Goal: Information Seeking & Learning: Check status

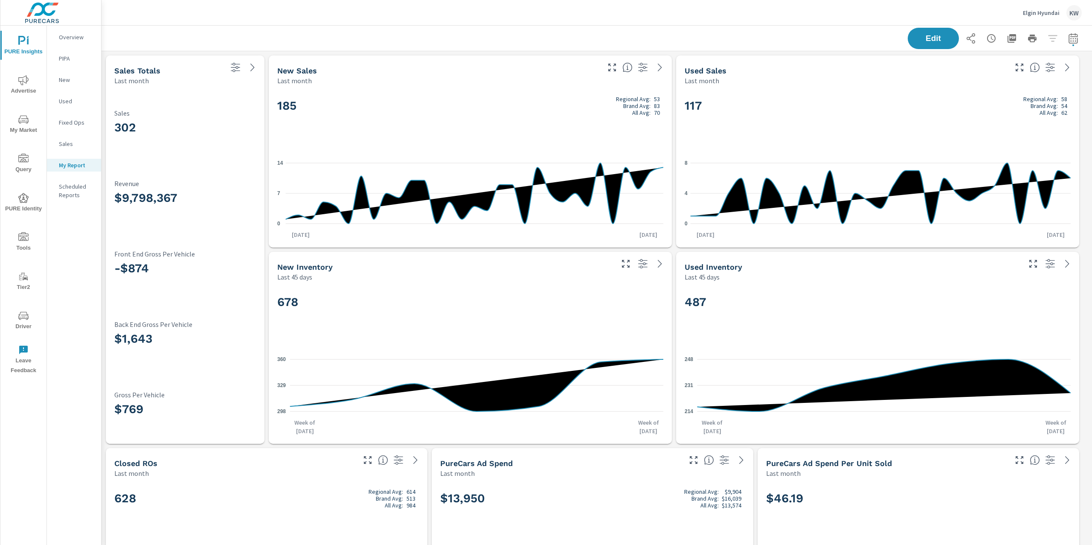
scroll to position [4043, 1000]
click at [926, 45] on button "Edit" at bounding box center [933, 38] width 53 height 22
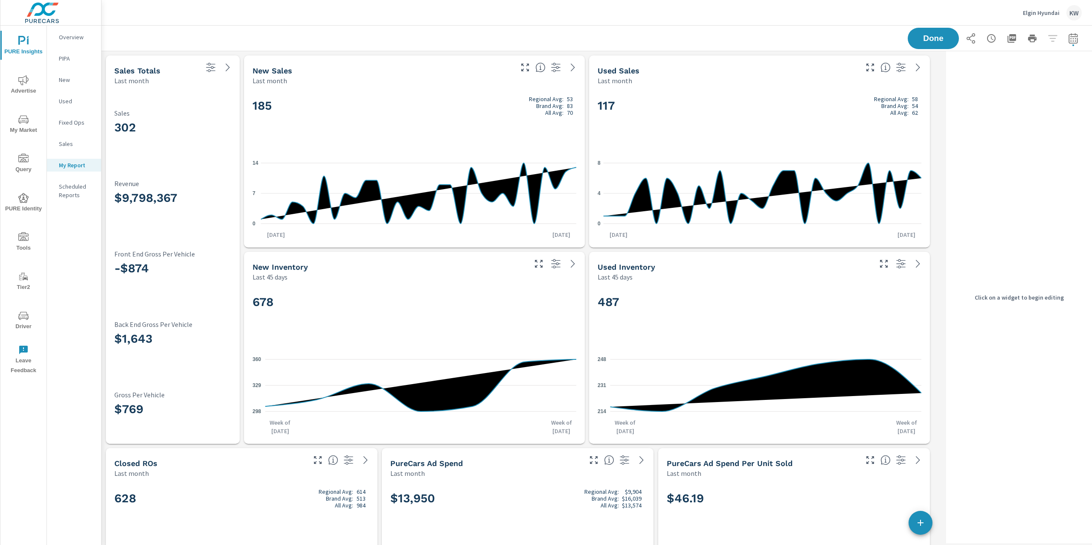
scroll to position [4043, 850]
click at [184, 145] on div "302 Sales" at bounding box center [172, 124] width 117 height 60
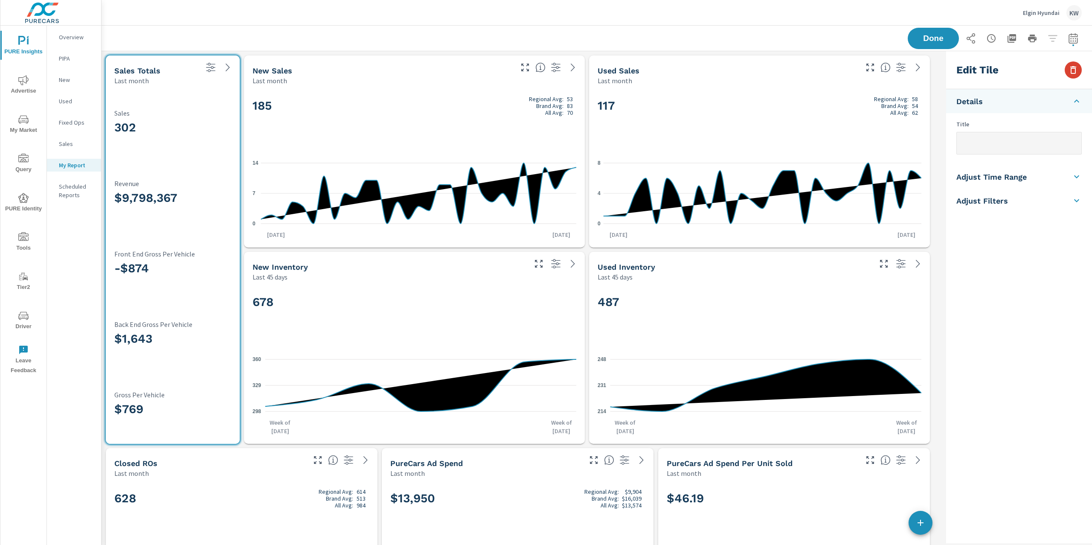
click at [1069, 72] on icon "button" at bounding box center [1073, 70] width 10 height 10
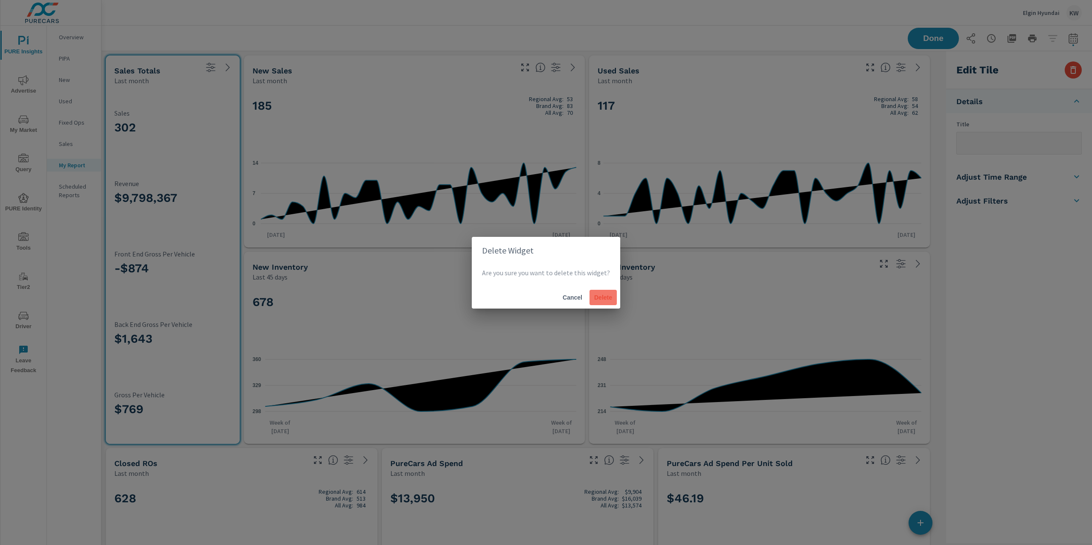
click at [612, 299] on button "Delete" at bounding box center [602, 297] width 27 height 15
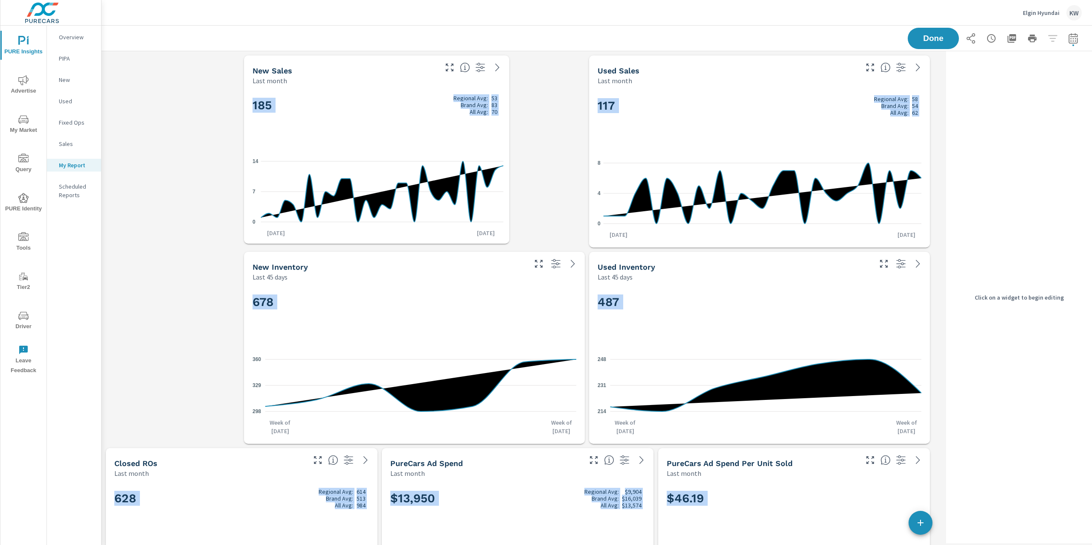
drag, startPoint x: 585, startPoint y: 245, endPoint x: 536, endPoint y: 247, distance: 48.3
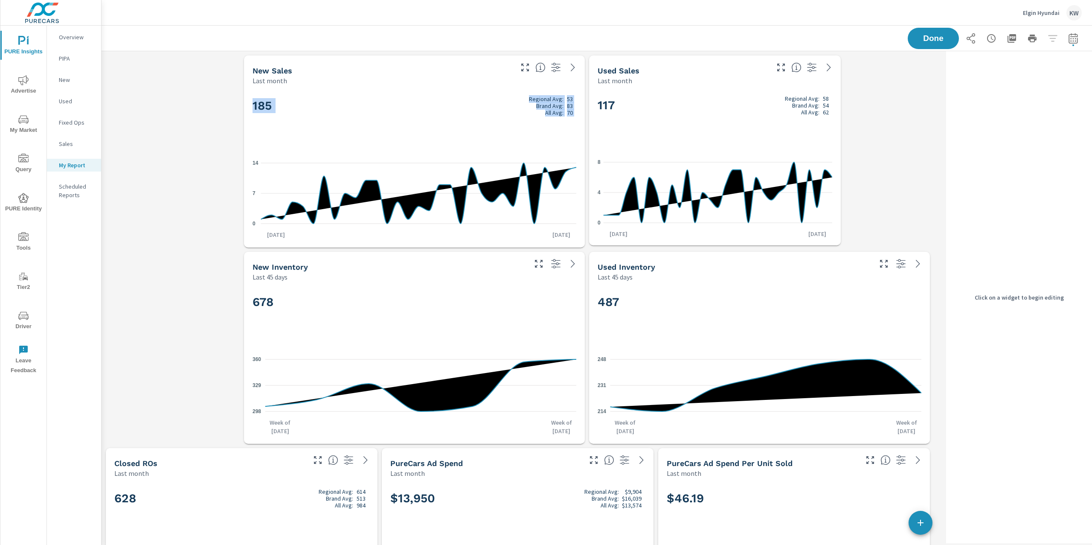
drag, startPoint x: 930, startPoint y: 246, endPoint x: 862, endPoint y: 245, distance: 68.7
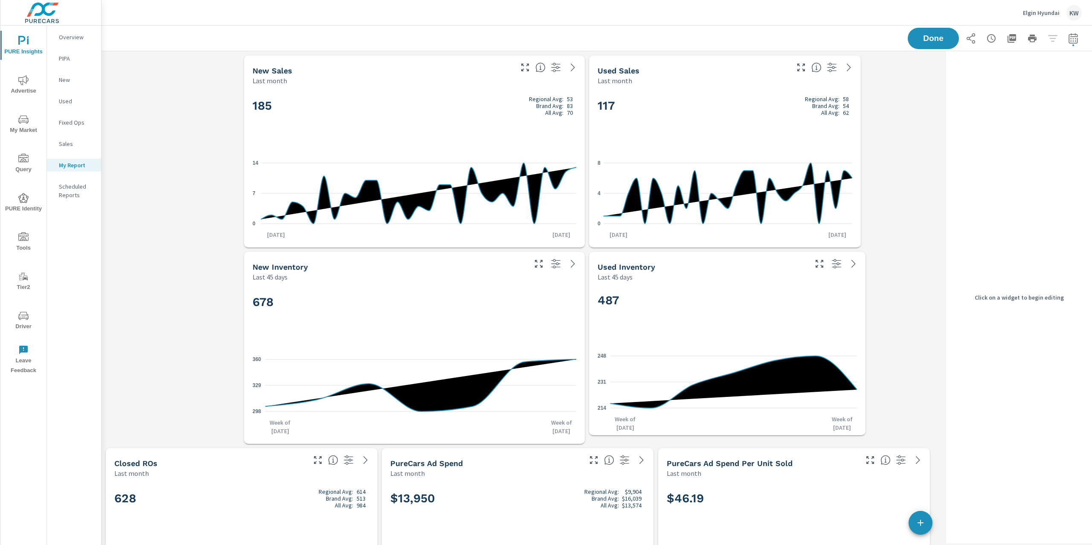
drag, startPoint x: 928, startPoint y: 442, endPoint x: 863, endPoint y: 434, distance: 65.7
click at [589, 435] on span at bounding box center [589, 435] width 0 height 0
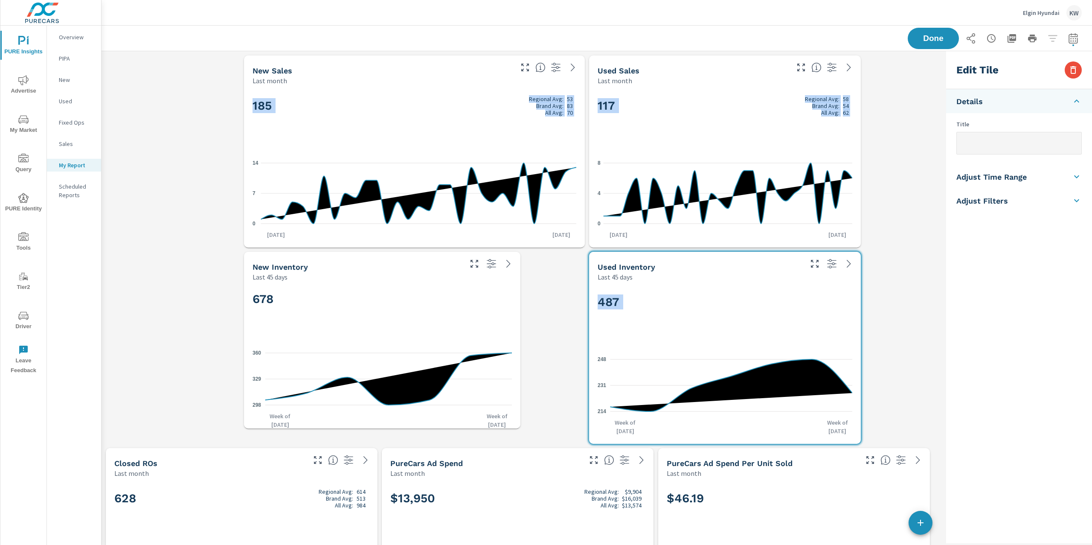
drag, startPoint x: 582, startPoint y: 438, endPoint x: 512, endPoint y: 422, distance: 72.3
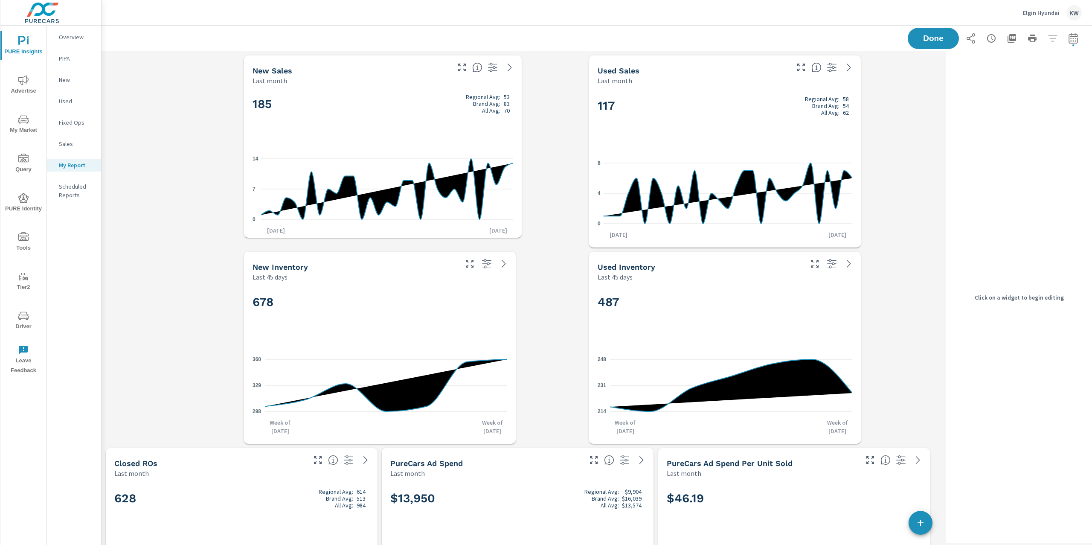
drag, startPoint x: 583, startPoint y: 246, endPoint x: 519, endPoint y: 236, distance: 64.2
click at [244, 238] on span at bounding box center [244, 238] width 0 height 0
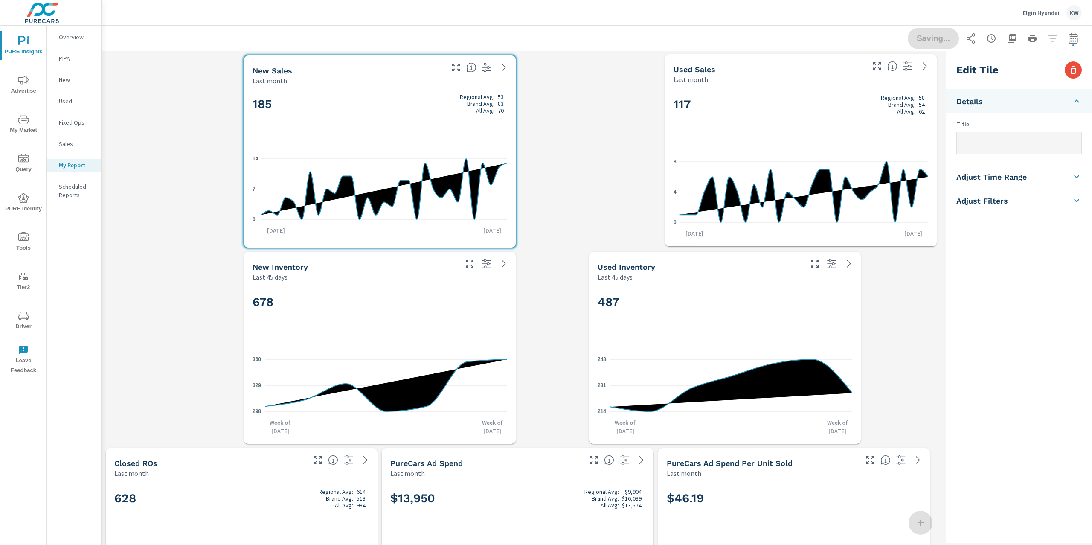
drag, startPoint x: 726, startPoint y: 188, endPoint x: 754, endPoint y: 192, distance: 27.9
click at [801, 188] on icon "0 4 8" at bounding box center [800, 192] width 255 height 74
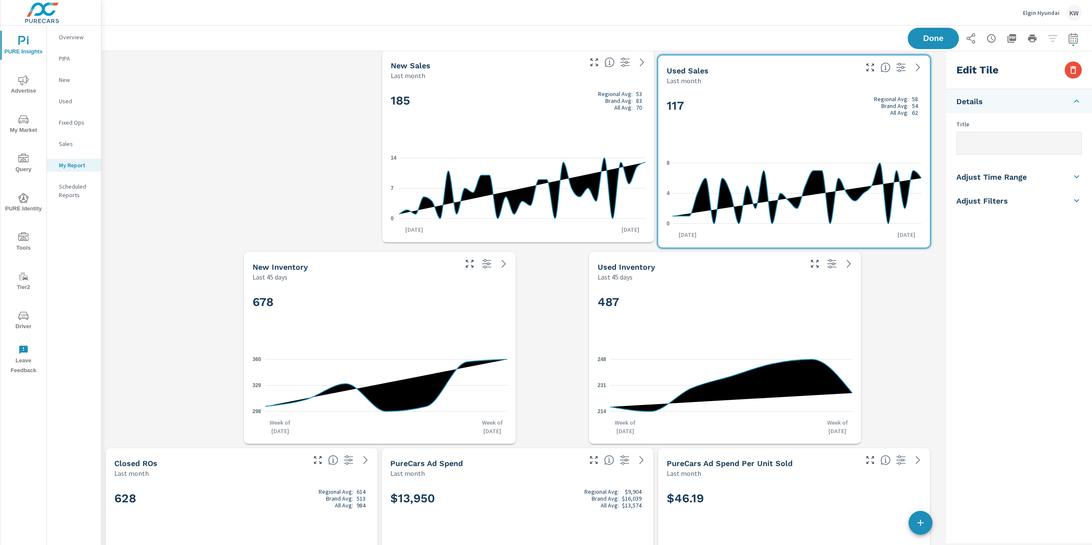
drag, startPoint x: 501, startPoint y: 187, endPoint x: 609, endPoint y: 191, distance: 107.1
click at [633, 185] on icon "0 7 14" at bounding box center [518, 188] width 255 height 74
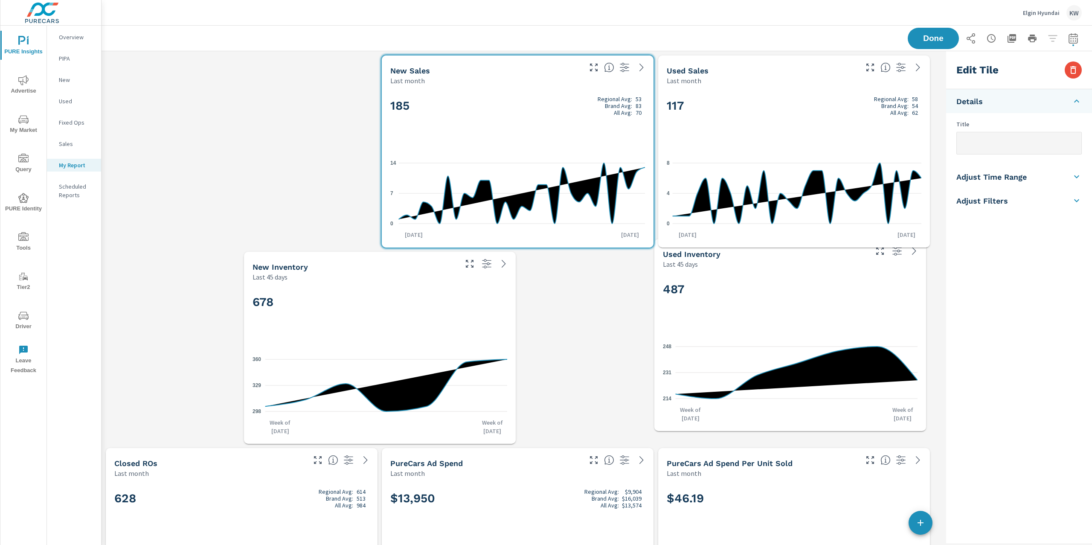
drag, startPoint x: 802, startPoint y: 322, endPoint x: 810, endPoint y: 322, distance: 8.1
click at [810, 322] on div "487" at bounding box center [790, 303] width 255 height 52
checkbox input "true"
type input "last45Days"
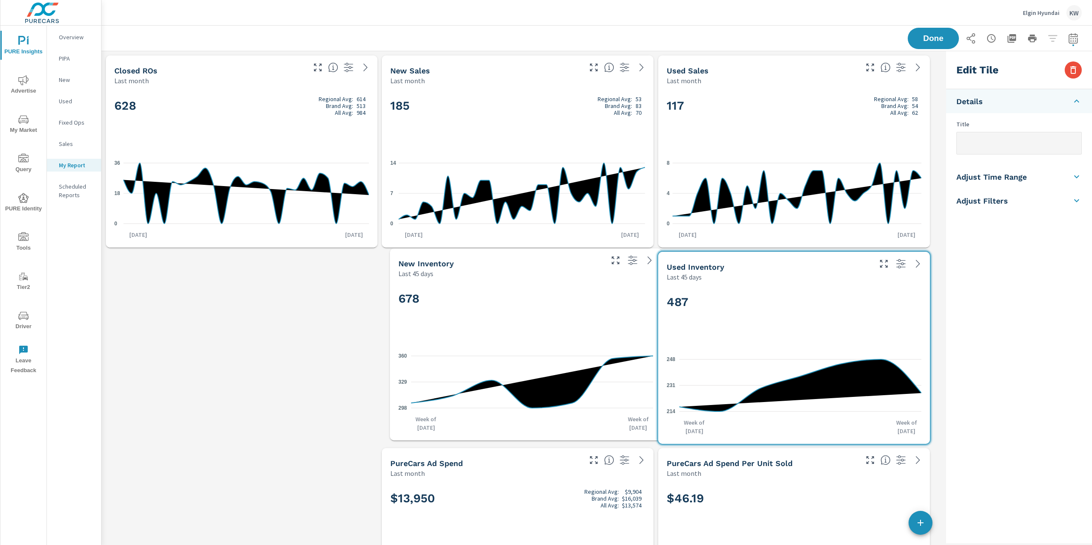
drag, startPoint x: 576, startPoint y: 334, endPoint x: 640, endPoint y: 333, distance: 64.8
click at [640, 333] on div "678" at bounding box center [525, 313] width 255 height 52
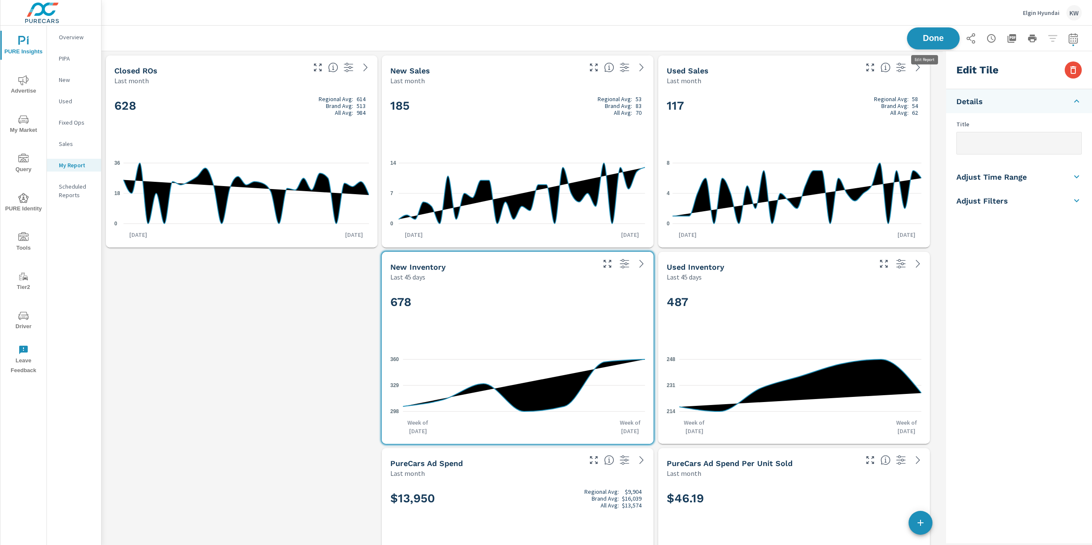
click at [916, 36] on span "Done" at bounding box center [933, 38] width 35 height 8
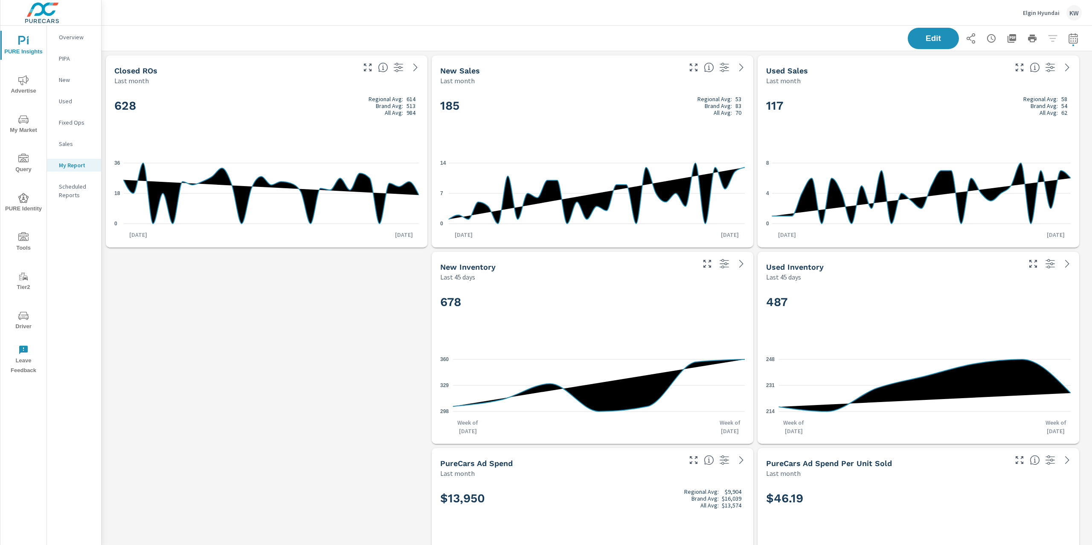
scroll to position [4043, 1000]
click at [78, 41] on p "Overview" at bounding box center [76, 37] width 35 height 9
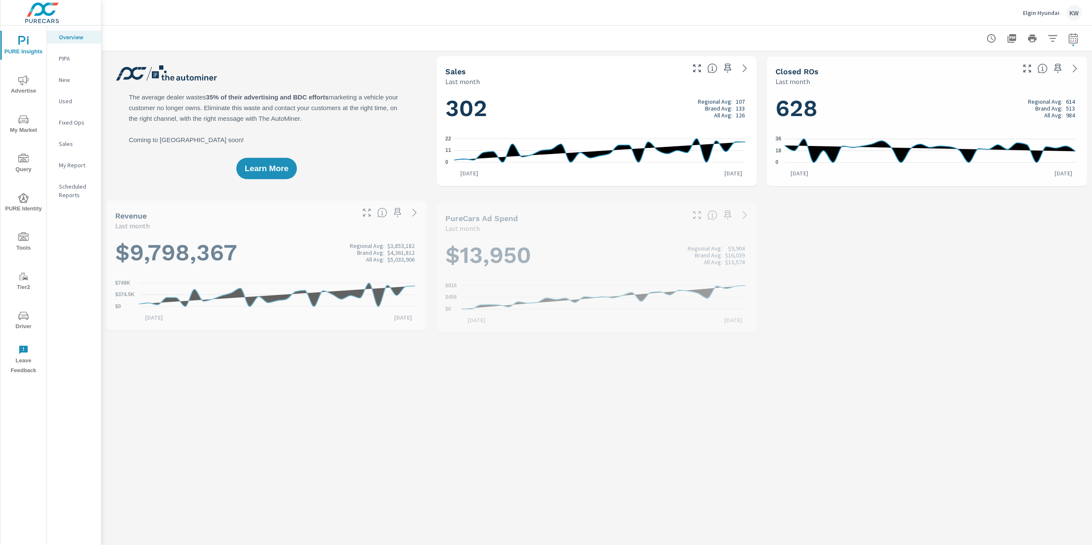
scroll to position [0, 0]
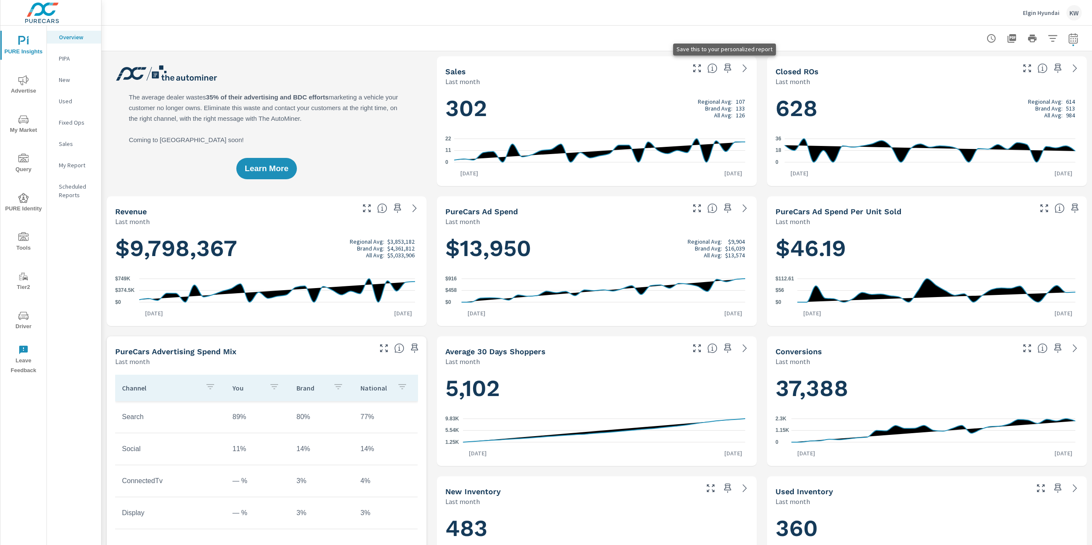
click at [724, 67] on icon "button" at bounding box center [727, 68] width 7 height 9
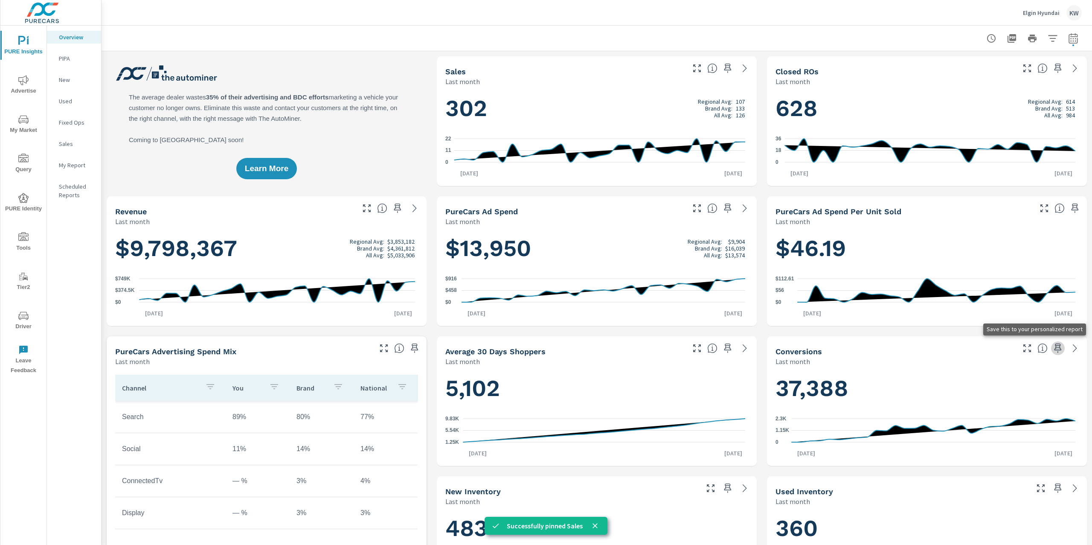
click at [1052, 348] on icon "button" at bounding box center [1057, 348] width 10 height 10
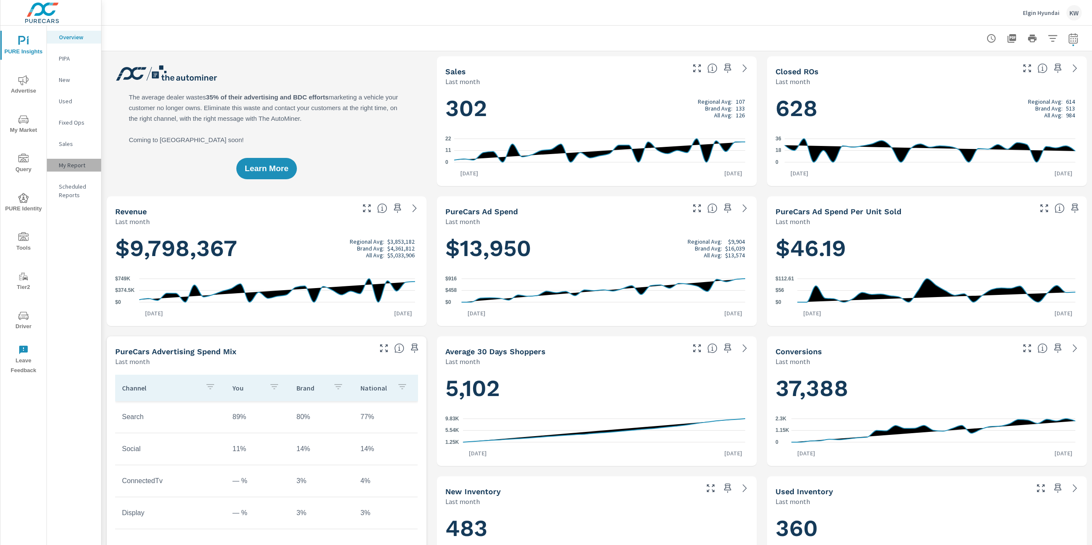
click at [69, 165] on p "My Report" at bounding box center [76, 165] width 35 height 9
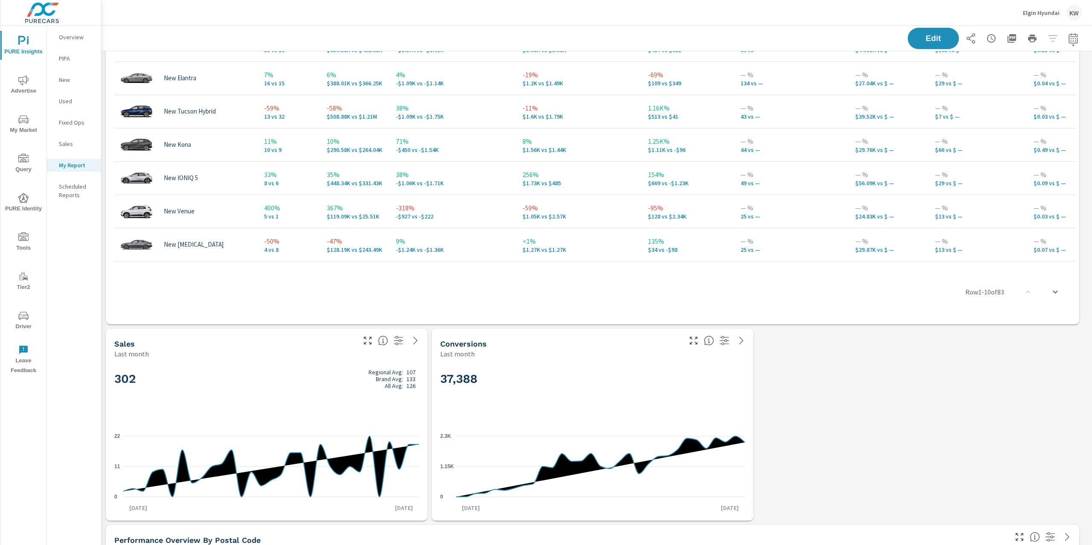
scroll to position [821, 0]
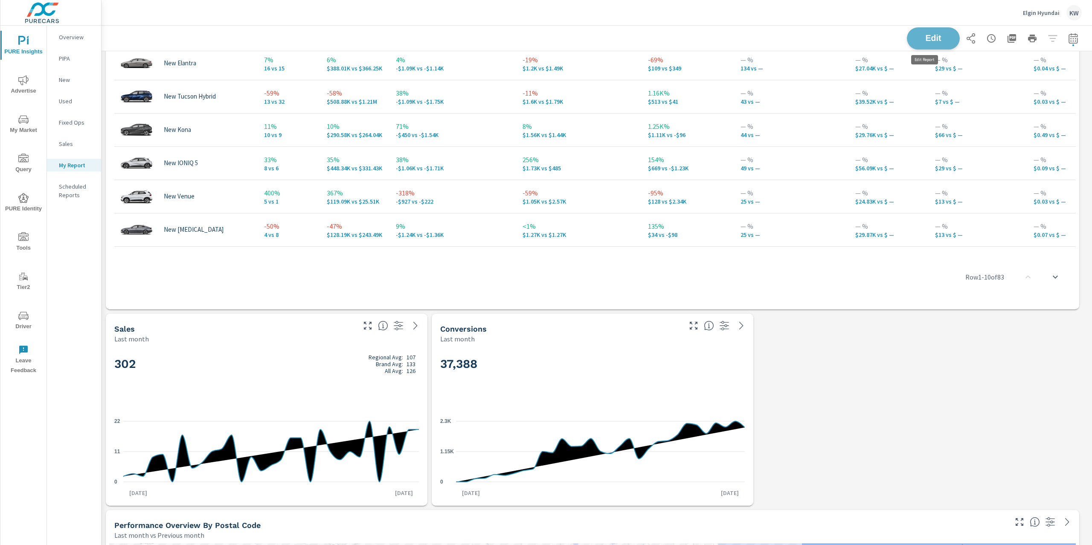
click at [924, 40] on span "Edit" at bounding box center [933, 38] width 35 height 8
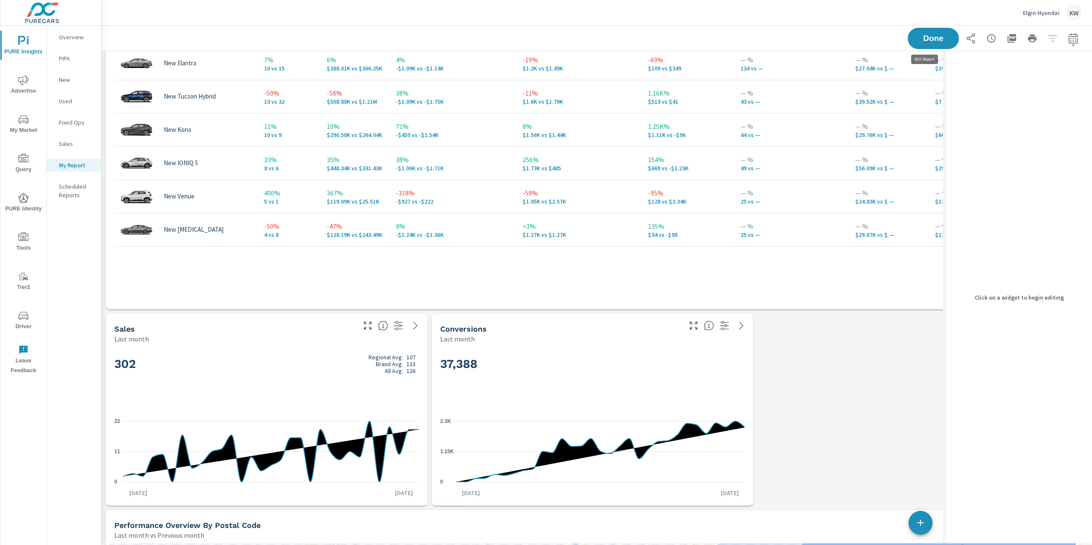
scroll to position [4, 4]
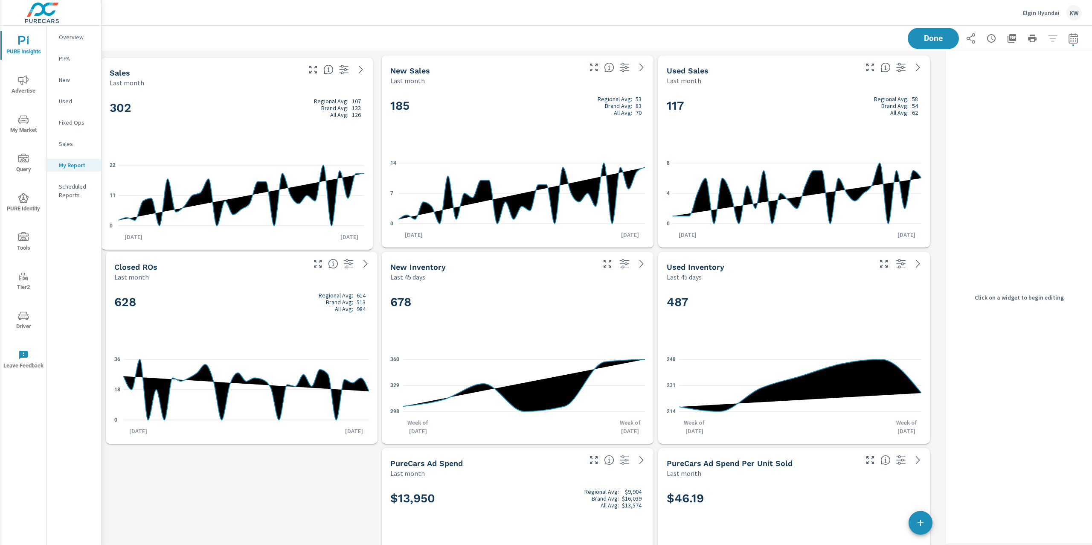
drag, startPoint x: 275, startPoint y: 377, endPoint x: 264, endPoint y: 158, distance: 219.0
click at [264, 158] on icon "0 11 22" at bounding box center [237, 195] width 255 height 74
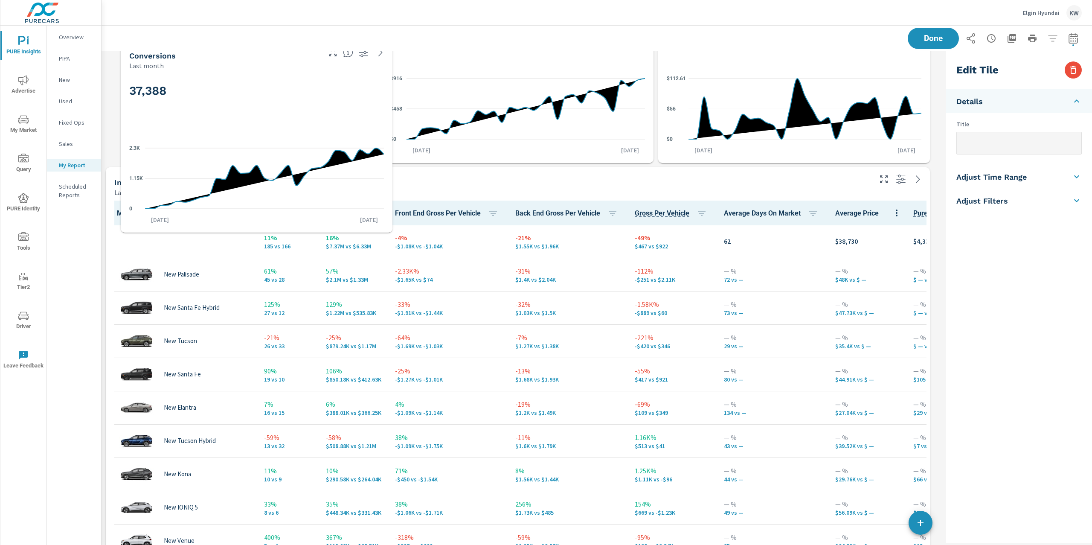
drag, startPoint x: 459, startPoint y: 424, endPoint x: 208, endPoint y: 122, distance: 393.1
click at [208, 122] on div "37,388" at bounding box center [256, 105] width 255 height 52
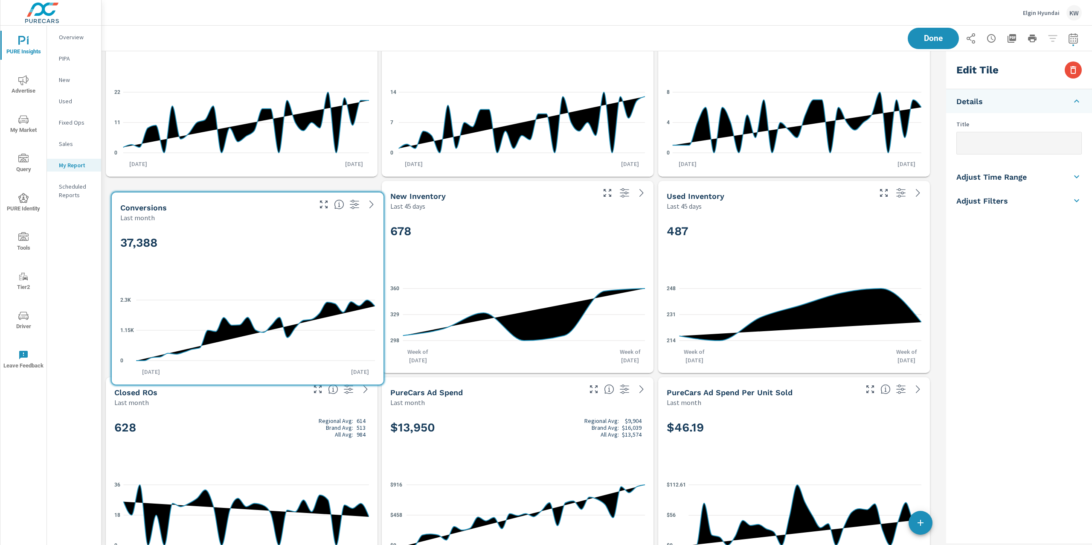
drag, startPoint x: 201, startPoint y: 406, endPoint x: 207, endPoint y: 221, distance: 184.7
click at [207, 221] on div "Last month" at bounding box center [215, 217] width 190 height 10
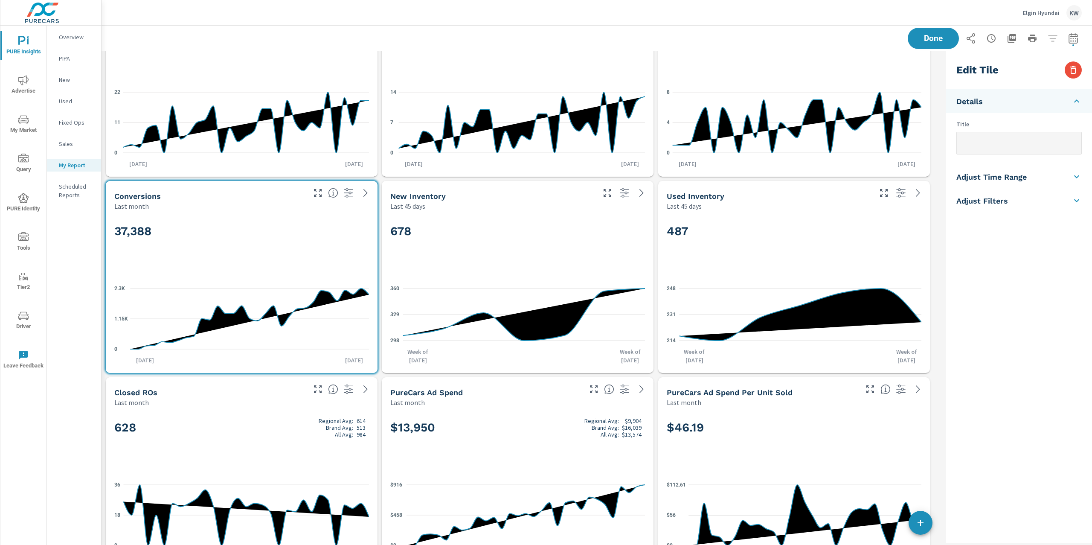
click at [1017, 179] on h5 "Adjust Time Range" at bounding box center [991, 177] width 70 height 10
click at [1006, 157] on input "checkbox" at bounding box center [998, 152] width 49 height 16
checkbox input "true"
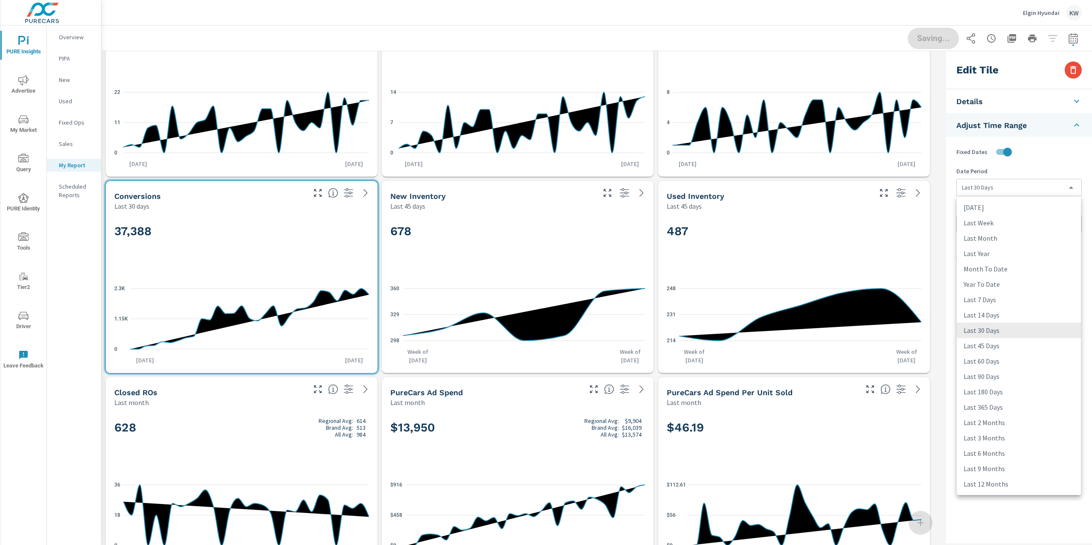
click at [1012, 185] on body "PURE Insights Advertise My Market Query PURE Identity Tools Tier2 Driver Leave …" at bounding box center [546, 272] width 1092 height 545
click at [1006, 240] on li "Last Month" at bounding box center [1018, 237] width 124 height 15
type input "lastMonth"
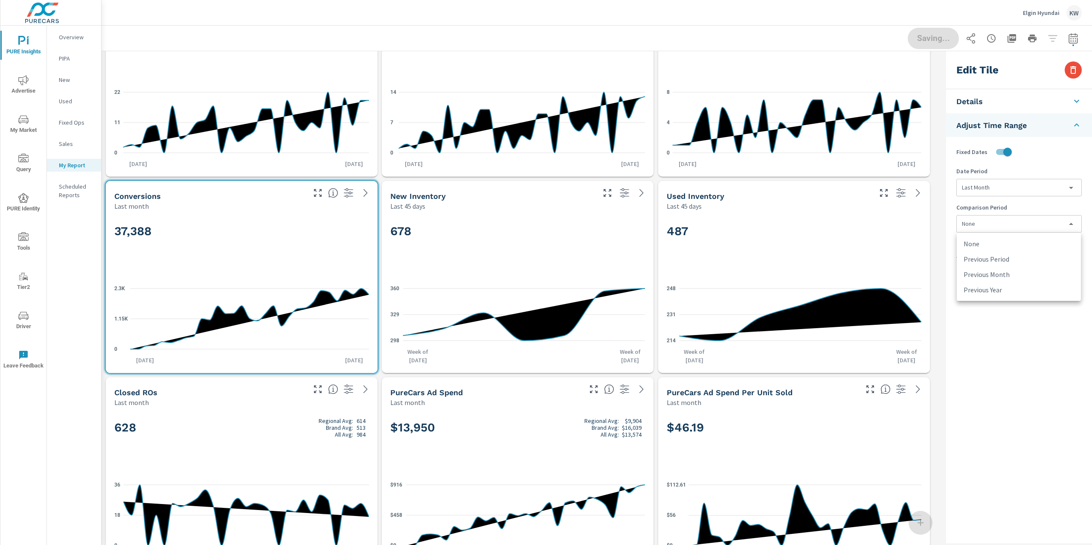
click at [1003, 229] on body "PURE Insights Advertise My Market Query PURE Identity Tools Tier2 Driver Leave …" at bounding box center [546, 272] width 1092 height 545
click at [1011, 268] on li "Previous Month" at bounding box center [1018, 274] width 124 height 15
type input "lastMonth"
click at [233, 435] on h2 "628 Regional Avg: 614 Brand Avg: 513 All Avg: 984" at bounding box center [241, 427] width 255 height 20
checkbox input "false"
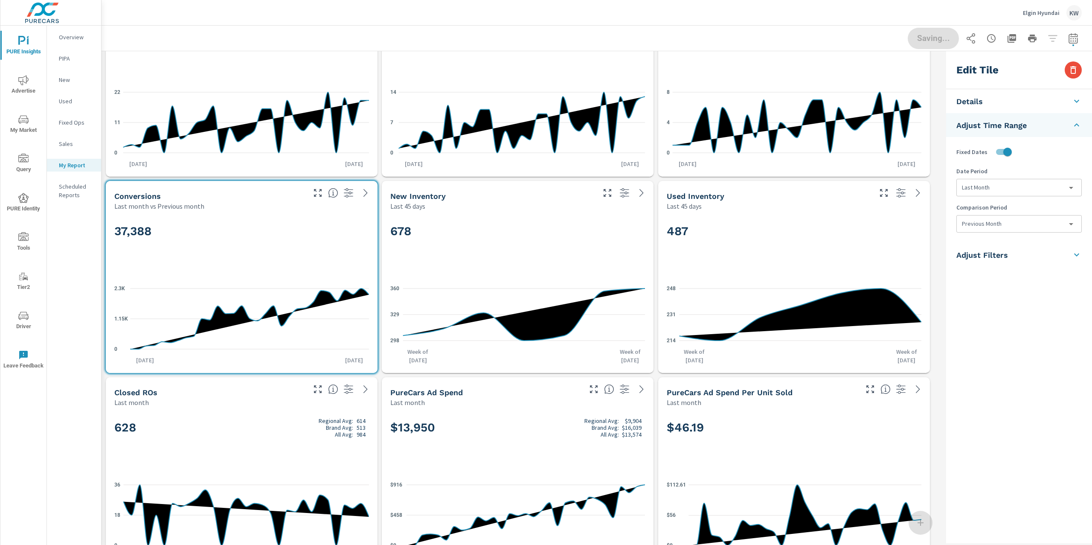
type input "last30Days"
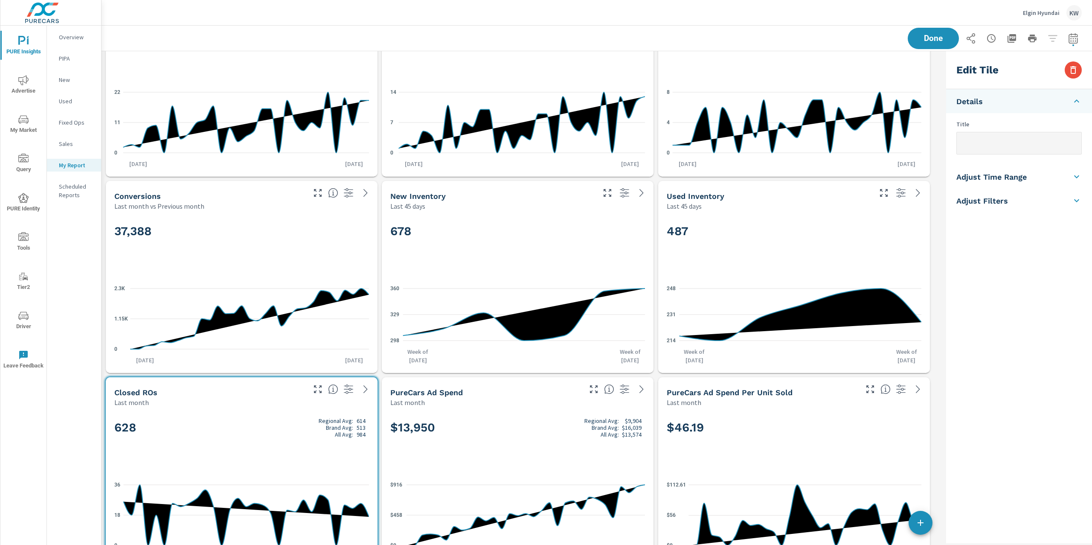
click at [1021, 177] on h5 "Adjust Time Range" at bounding box center [991, 177] width 70 height 10
click at [1004, 152] on input "checkbox" at bounding box center [998, 152] width 49 height 16
checkbox input "true"
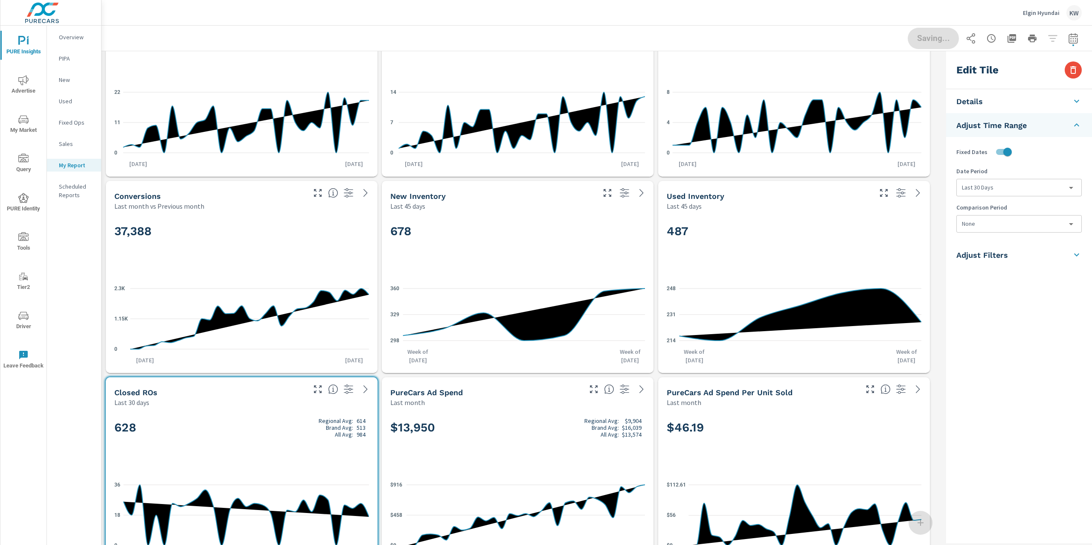
click at [1016, 185] on body "PURE Insights Advertise My Market Query PURE Identity Tools Tier2 Driver Leave …" at bounding box center [546, 272] width 1092 height 545
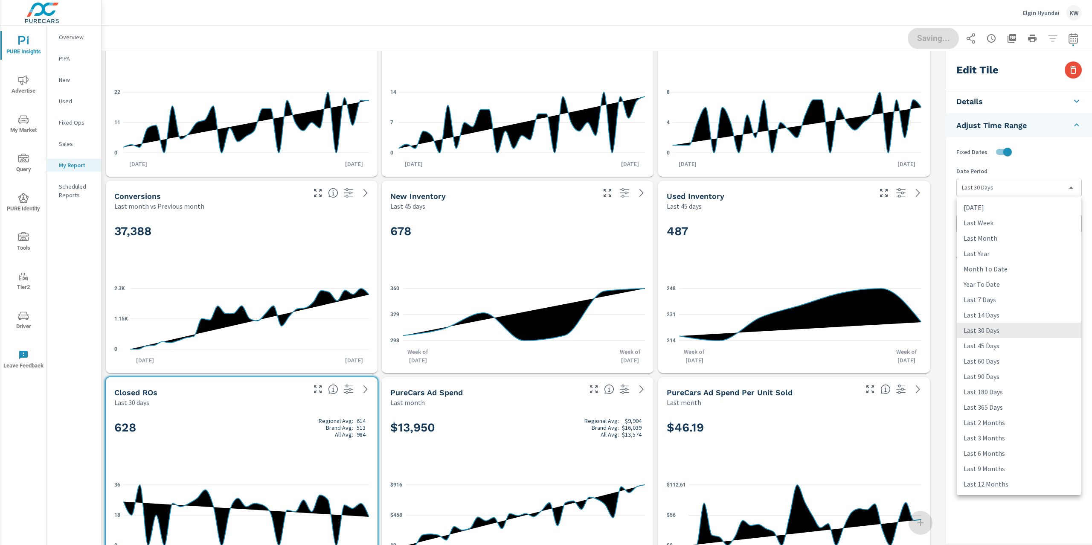
click at [1002, 239] on li "Last Month" at bounding box center [1018, 237] width 124 height 15
type input "lastMonth"
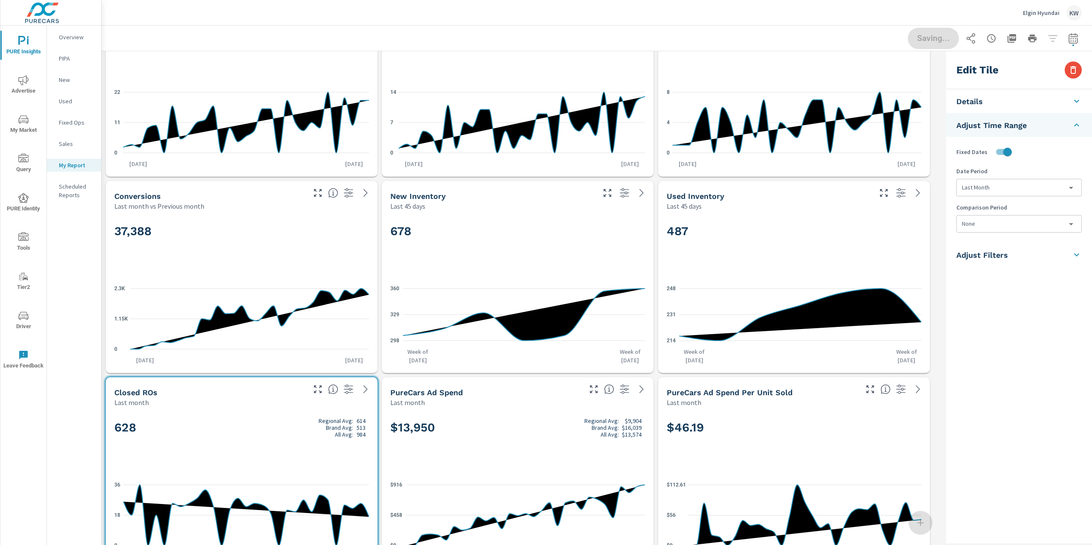
click at [1020, 226] on body "PURE Insights Advertise My Market Query PURE Identity Tools Tier2 Driver Leave …" at bounding box center [546, 272] width 1092 height 545
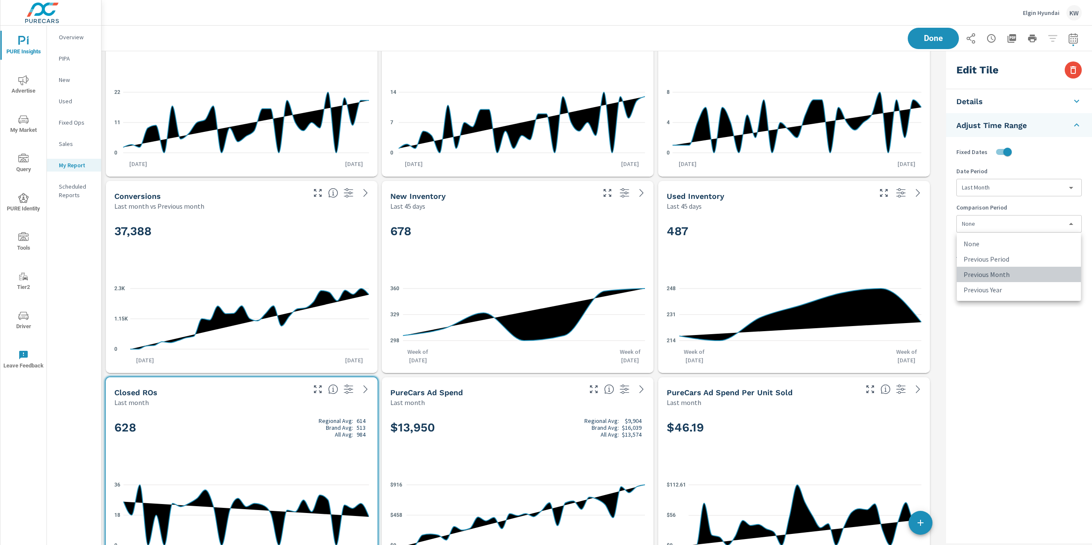
click at [1039, 271] on li "Previous Month" at bounding box center [1018, 274] width 124 height 15
type input "lastMonth"
click at [936, 35] on span "Done" at bounding box center [933, 38] width 35 height 8
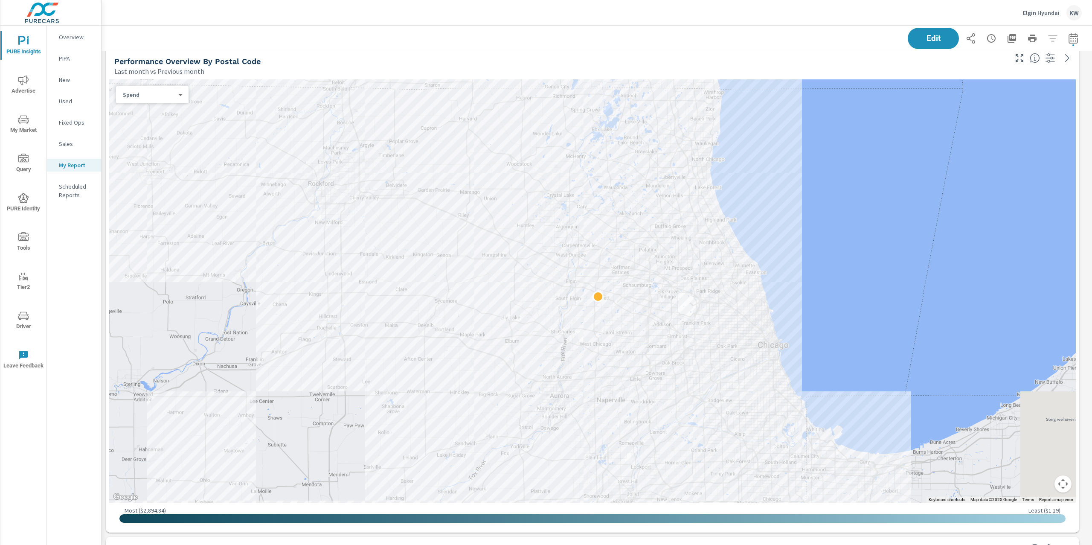
click at [185, 101] on div "Spend 0 ​" at bounding box center [152, 94] width 72 height 17
click at [182, 98] on div "Spend 0 ​" at bounding box center [152, 94] width 72 height 17
click at [176, 92] on body "PURE Insights Advertise My Market Query PURE Identity Tools Tier2 Driver Leave …" at bounding box center [546, 272] width 1092 height 545
click at [168, 107] on li "Sales" at bounding box center [149, 108] width 66 height 14
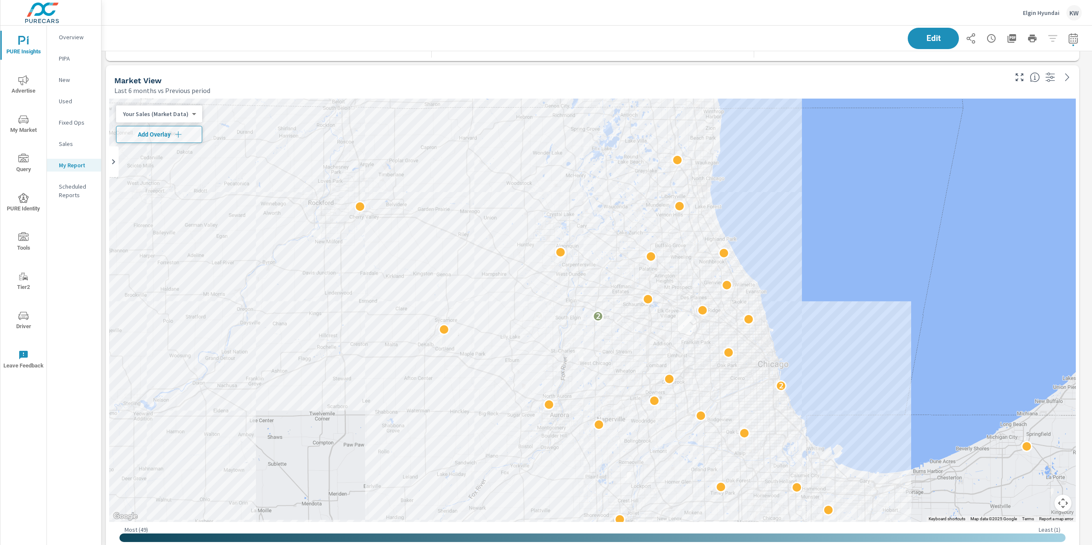
scroll to position [1961, 0]
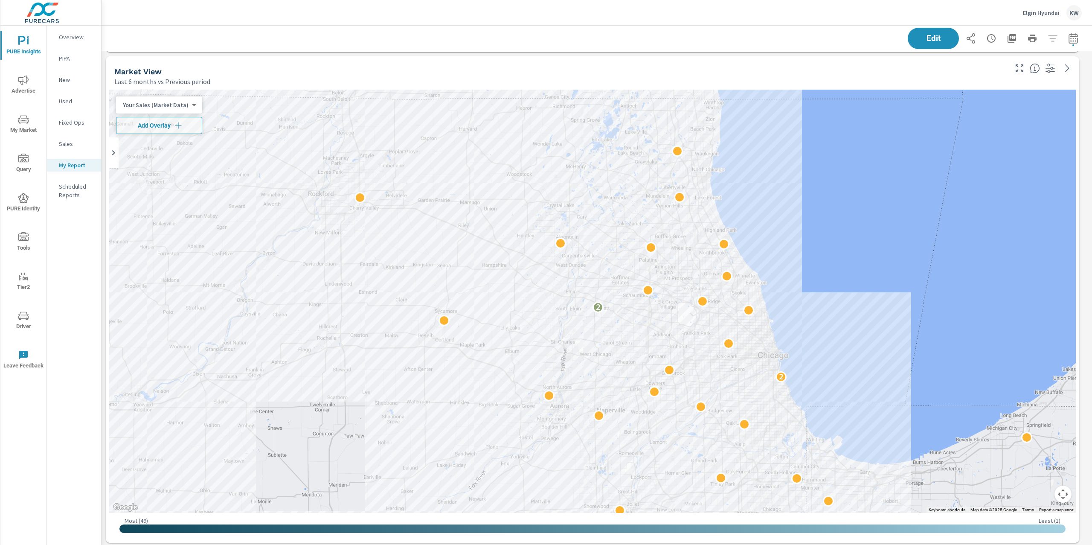
click at [166, 104] on body "PURE Insights Advertise My Market Query PURE Identity Tools Tier2 Driver Leave …" at bounding box center [546, 272] width 1092 height 545
click at [153, 122] on li "Your Sales (DMS)" at bounding box center [157, 118] width 83 height 14
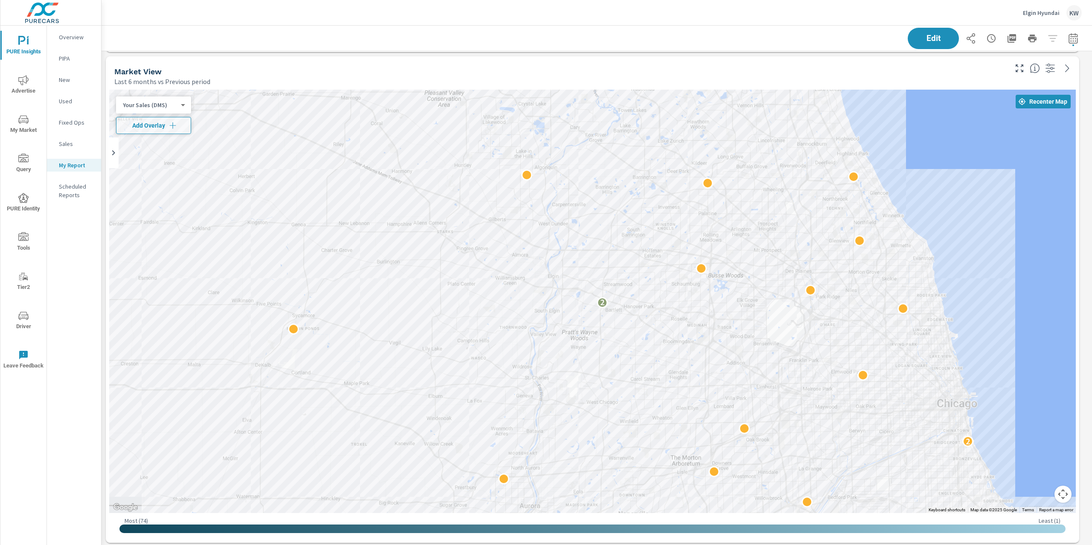
drag, startPoint x: 956, startPoint y: 258, endPoint x: 1091, endPoint y: 255, distance: 134.4
click at [1091, 255] on div "PURE Insights Report Elgin Hyundai Report date range: [DATE] - [DATE] Edit Clos…" at bounding box center [596, 285] width 990 height 519
click at [170, 127] on icon "button" at bounding box center [172, 125] width 9 height 9
click at [170, 127] on body "PURE Insights Advertise My Market Query PURE Identity Tools Tier2 Driver Leave …" at bounding box center [546, 272] width 1092 height 545
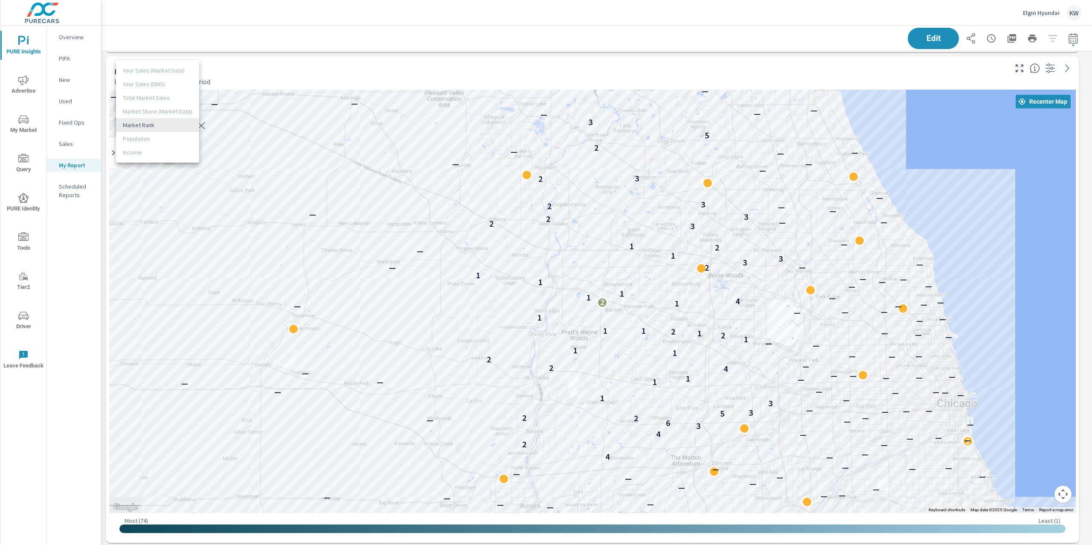
click at [178, 127] on li "Market Rank" at bounding box center [157, 125] width 83 height 14
click at [197, 130] on icon "button" at bounding box center [201, 125] width 10 height 10
